Goal: Task Accomplishment & Management: Use online tool/utility

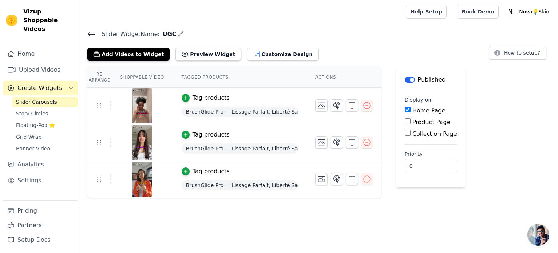
click at [54, 97] on link "Slider Carousels" at bounding box center [45, 102] width 67 height 10
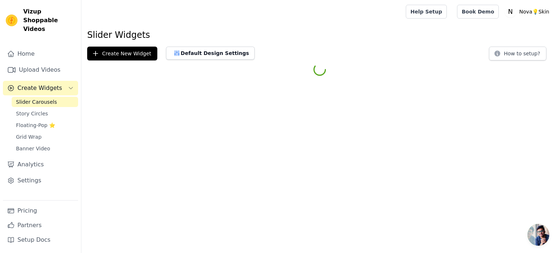
click at [54, 97] on link "Slider Carousels" at bounding box center [45, 102] width 67 height 10
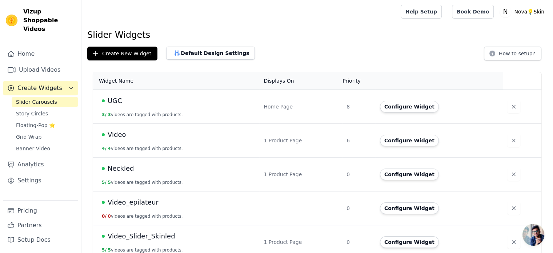
scroll to position [8, 0]
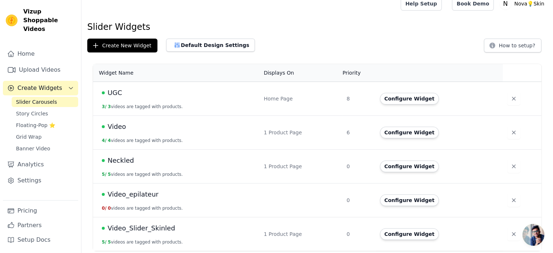
click at [191, 224] on div "Video_Slider_Skinled" at bounding box center [178, 228] width 153 height 10
click at [158, 225] on span "Video_Slider_Skinled" at bounding box center [142, 228] width 68 height 10
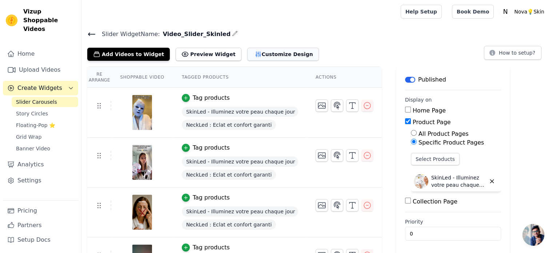
click at [275, 57] on button "Customize Design" at bounding box center [283, 54] width 72 height 13
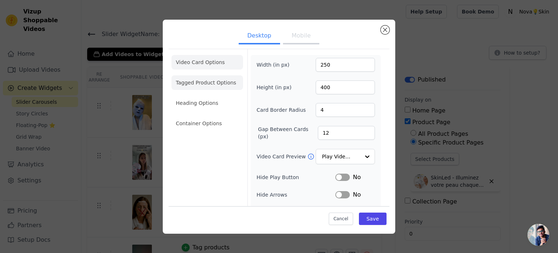
click at [221, 116] on li "Tagged Product Options" at bounding box center [208, 123] width 72 height 15
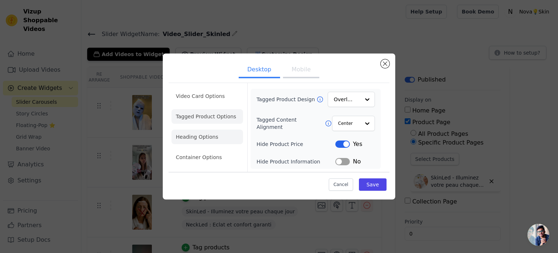
click at [210, 136] on li "Heading Options" at bounding box center [208, 136] width 72 height 15
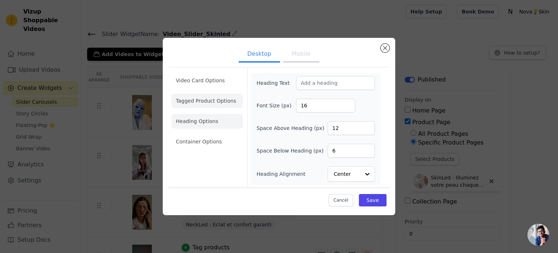
click at [217, 134] on li "Tagged Product Options" at bounding box center [208, 141] width 72 height 15
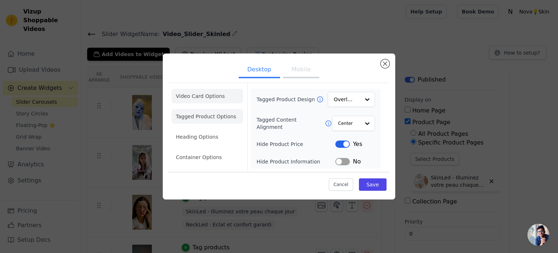
click at [224, 109] on li "Video Card Options" at bounding box center [208, 116] width 72 height 15
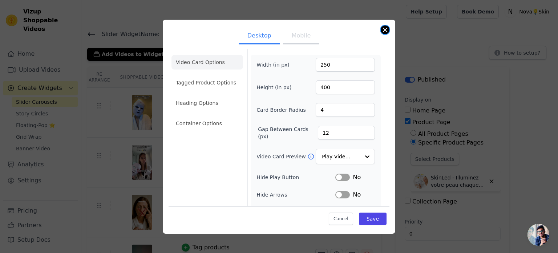
click at [385, 31] on button "Close modal" at bounding box center [385, 29] width 9 height 9
